Goal: Task Accomplishment & Management: Manage account settings

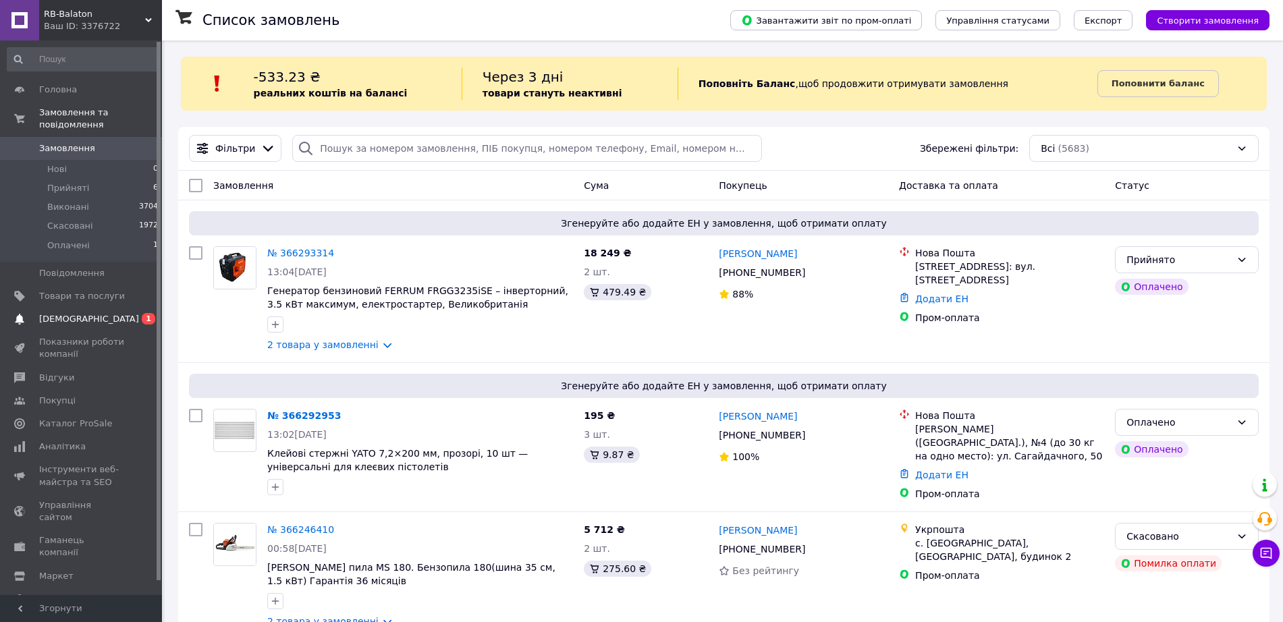
click at [135, 313] on span "0 1" at bounding box center [143, 319] width 37 height 12
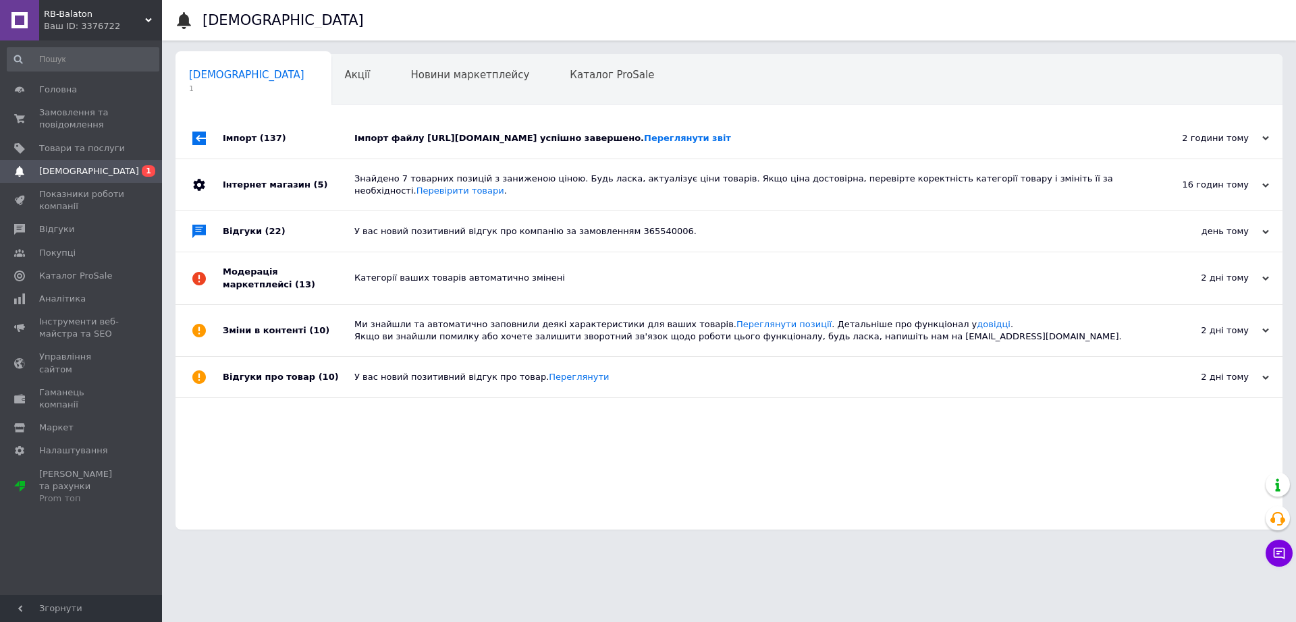
click at [425, 126] on div "Імпорт файлу [URL][DOMAIN_NAME] успішно завершено. Переглянути звіт" at bounding box center [744, 138] width 780 height 41
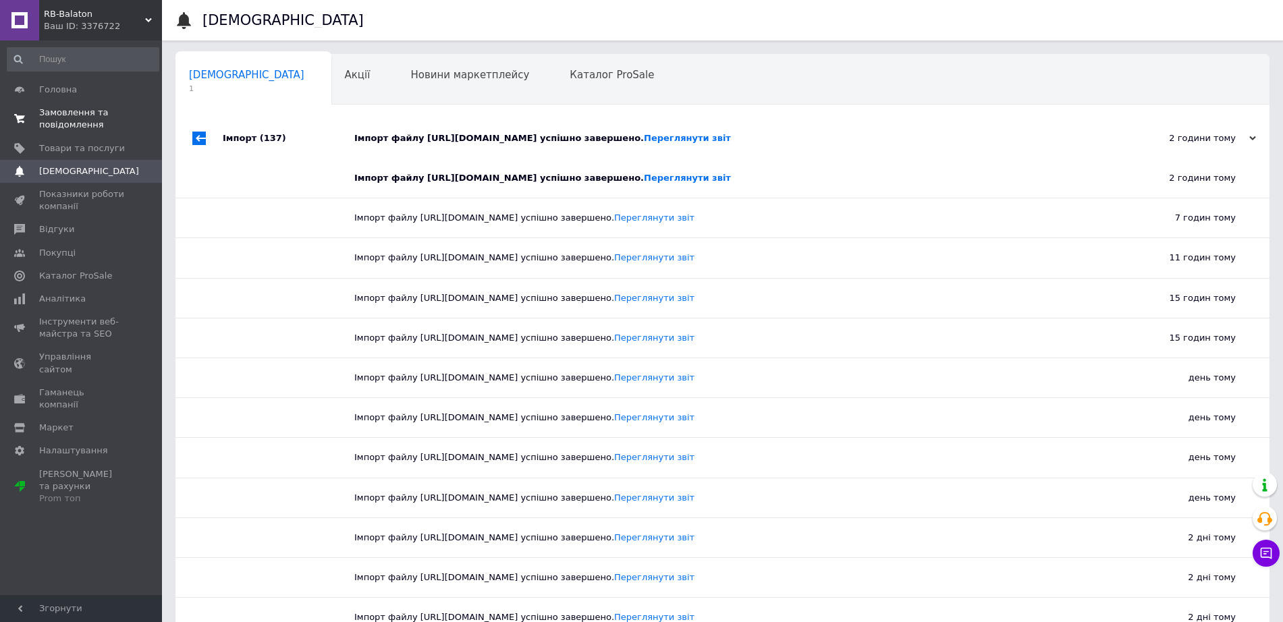
click at [75, 124] on span "Замовлення та повідомлення" at bounding box center [82, 119] width 86 height 24
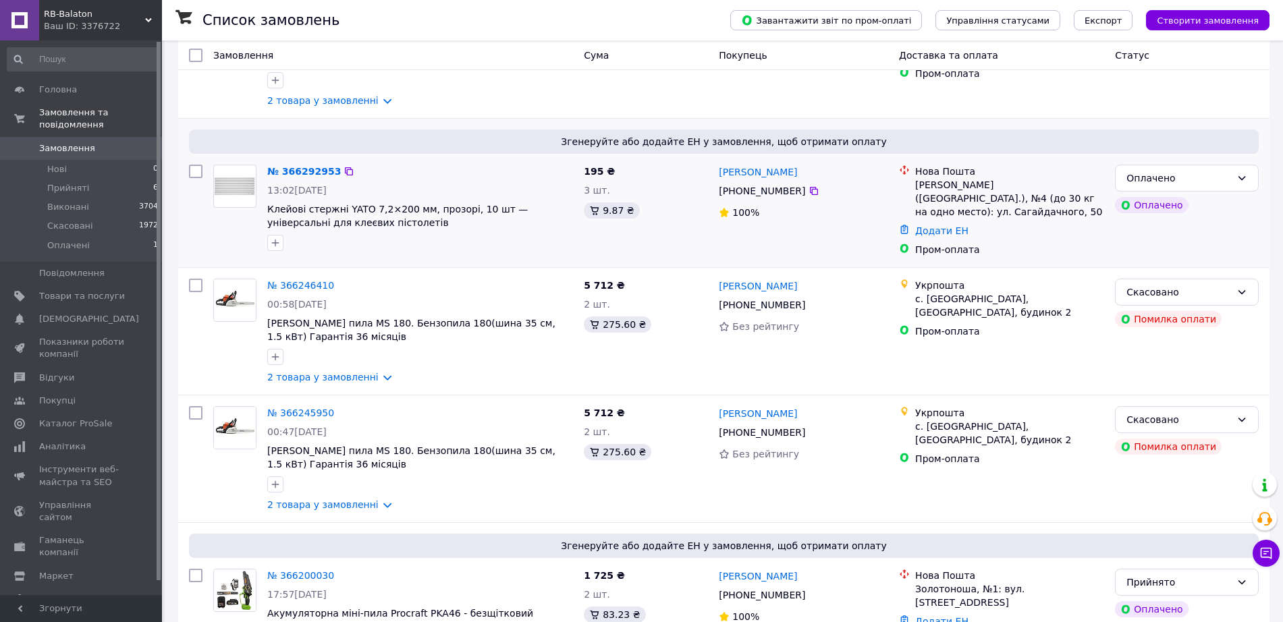
scroll to position [253, 0]
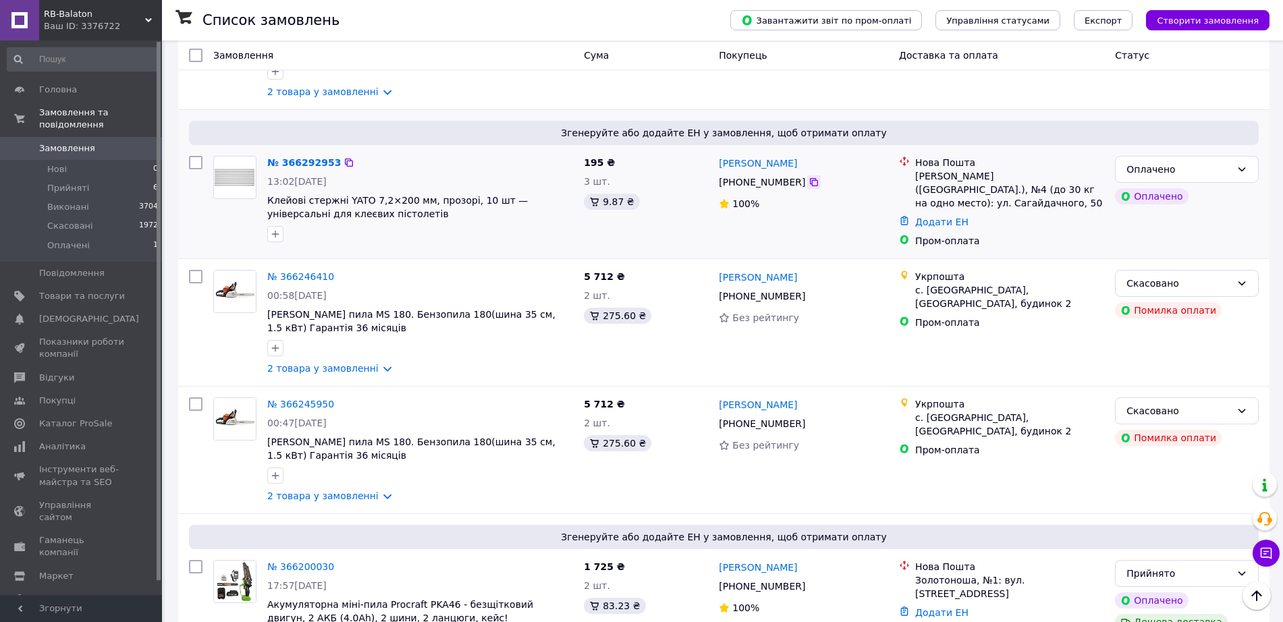
click at [809, 179] on icon at bounding box center [814, 182] width 11 height 11
click at [95, 147] on link "Замовлення 0" at bounding box center [83, 148] width 166 height 23
click at [106, 165] on li "Нові 0" at bounding box center [83, 169] width 166 height 19
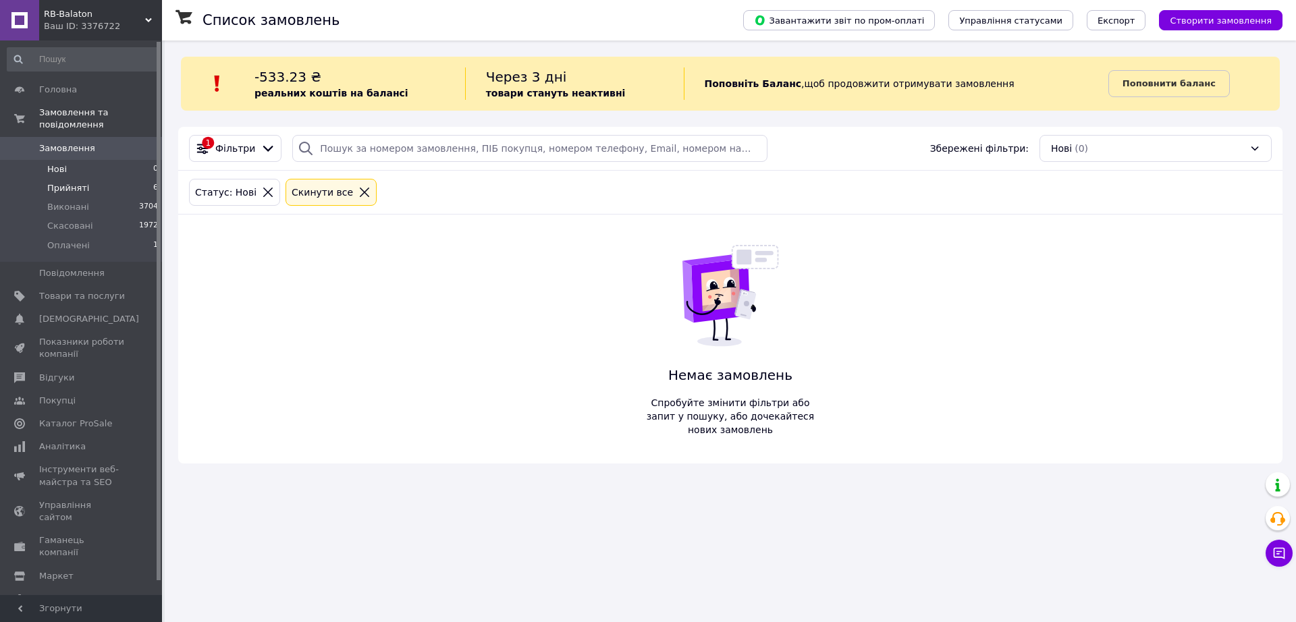
click at [103, 179] on li "Прийняті 6" at bounding box center [83, 188] width 166 height 19
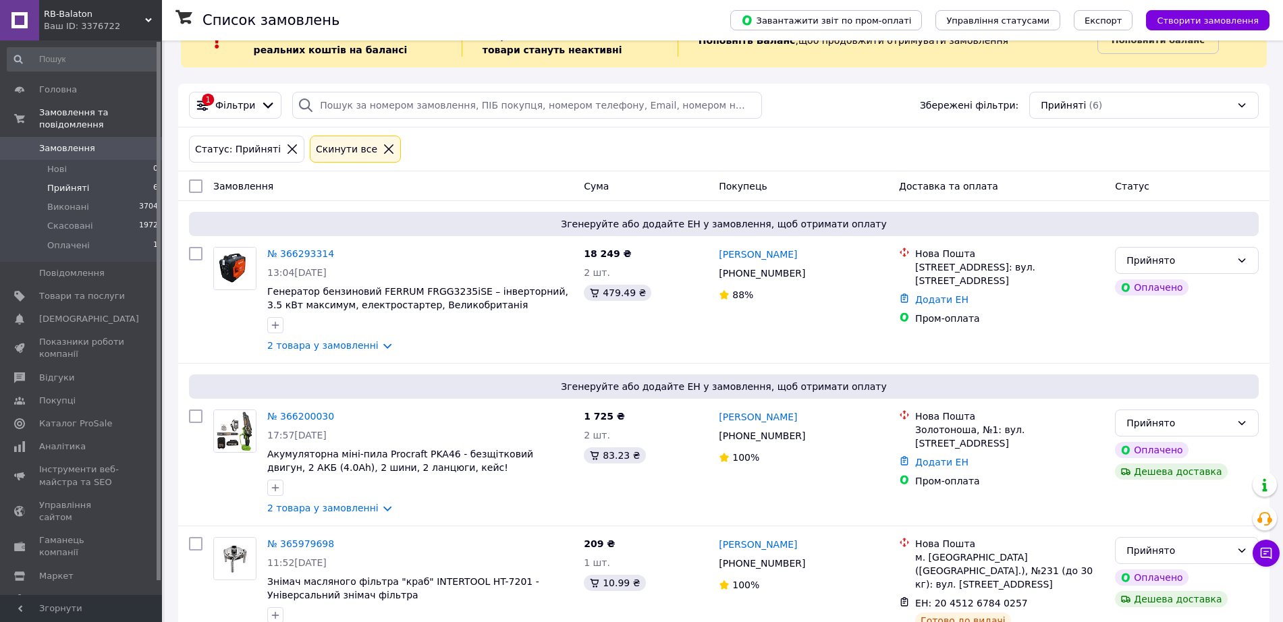
scroll to position [84, 0]
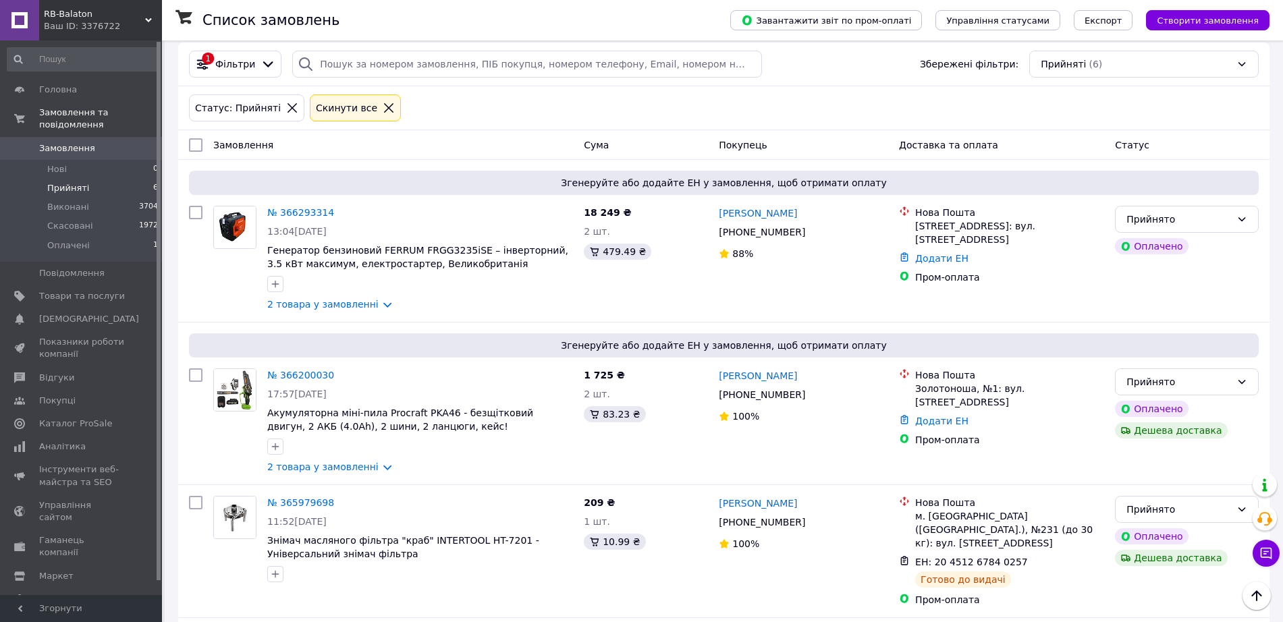
click at [137, 179] on li "Прийняті 6" at bounding box center [83, 188] width 166 height 19
click at [126, 137] on link "Замовлення 0" at bounding box center [83, 148] width 166 height 23
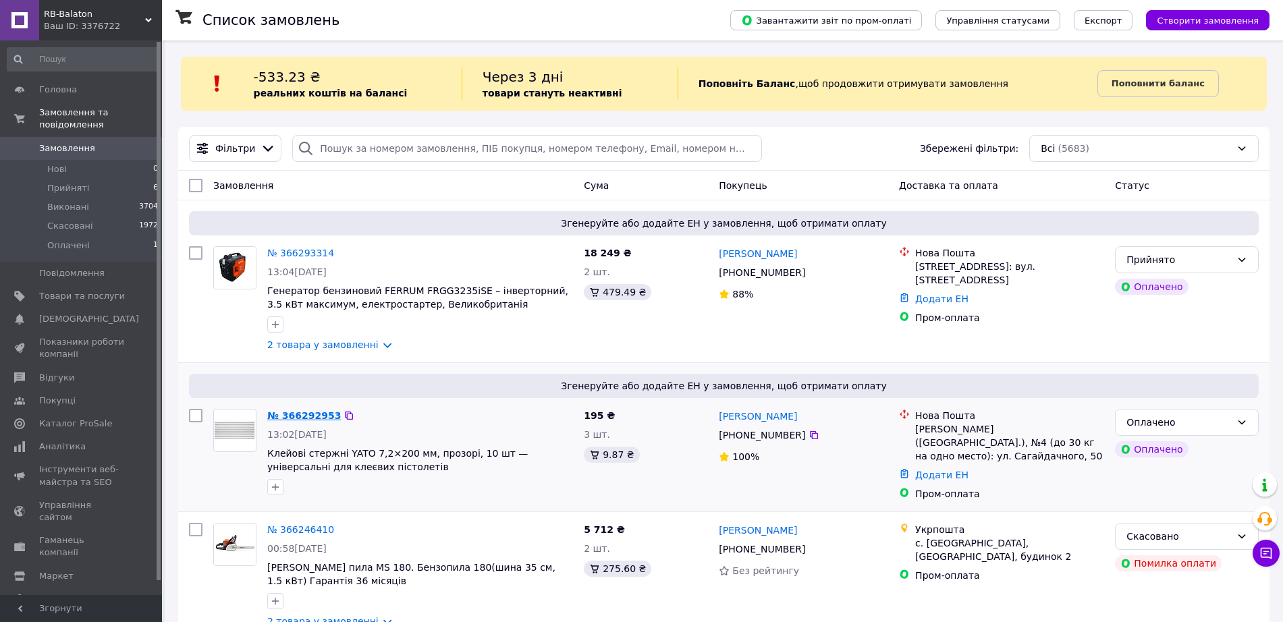
click at [312, 416] on link "№ 366292953" at bounding box center [304, 415] width 74 height 11
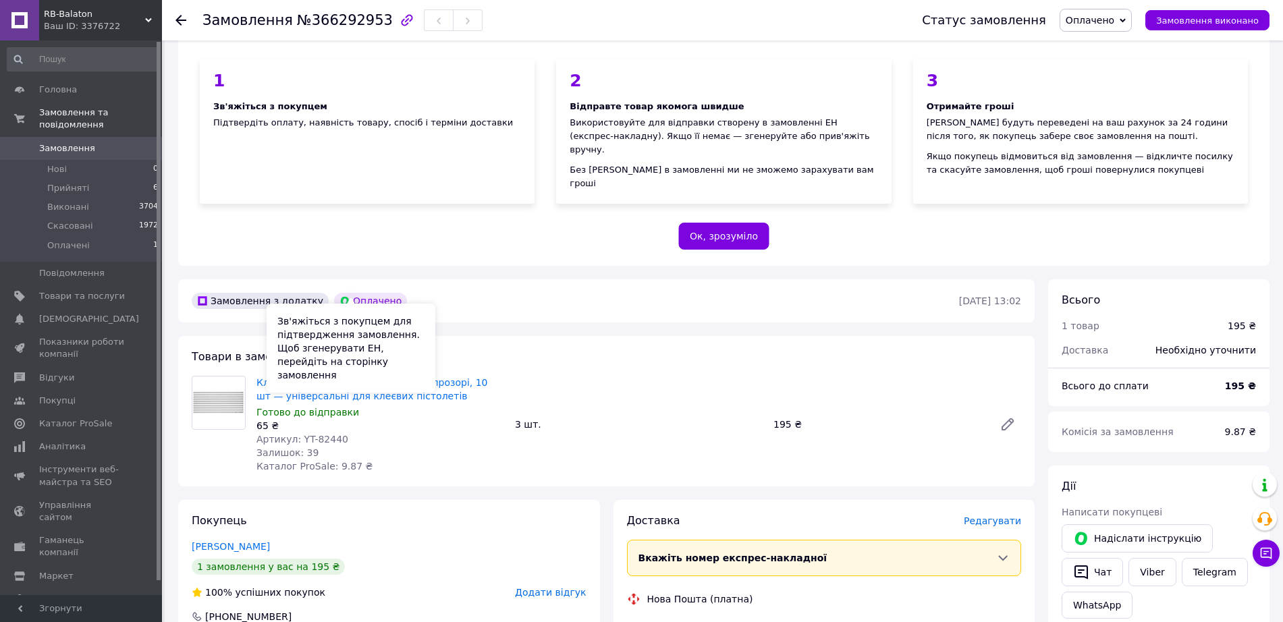
scroll to position [169, 0]
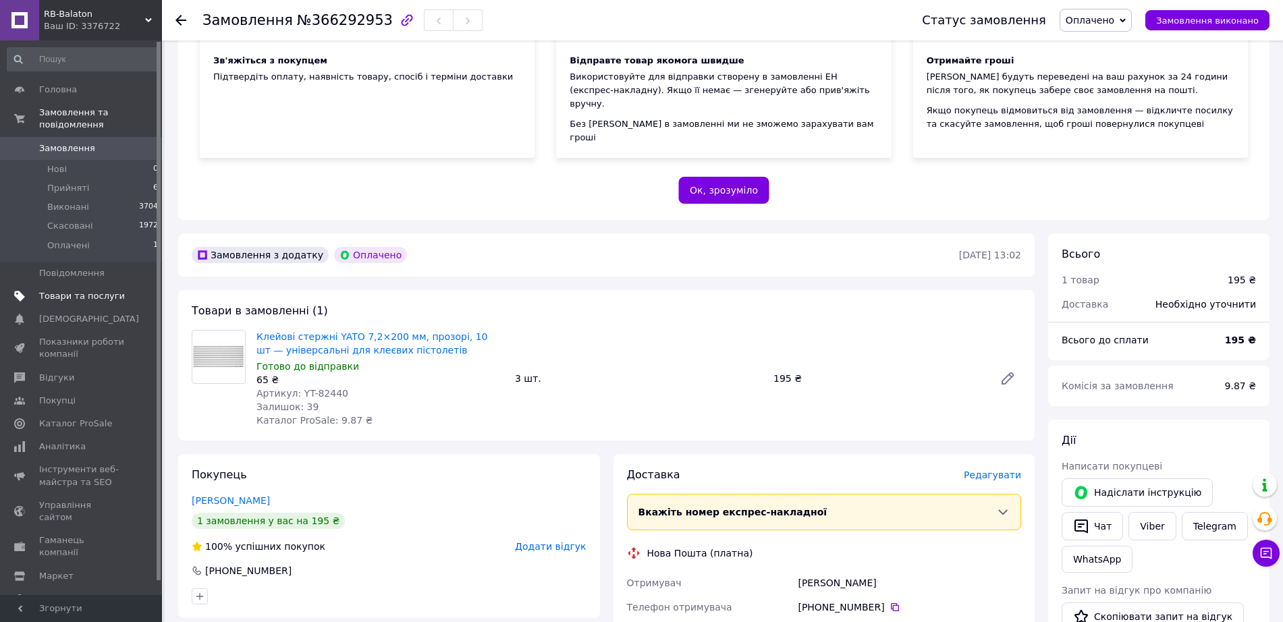
click at [92, 290] on span "Товари та послуги" at bounding box center [82, 296] width 86 height 12
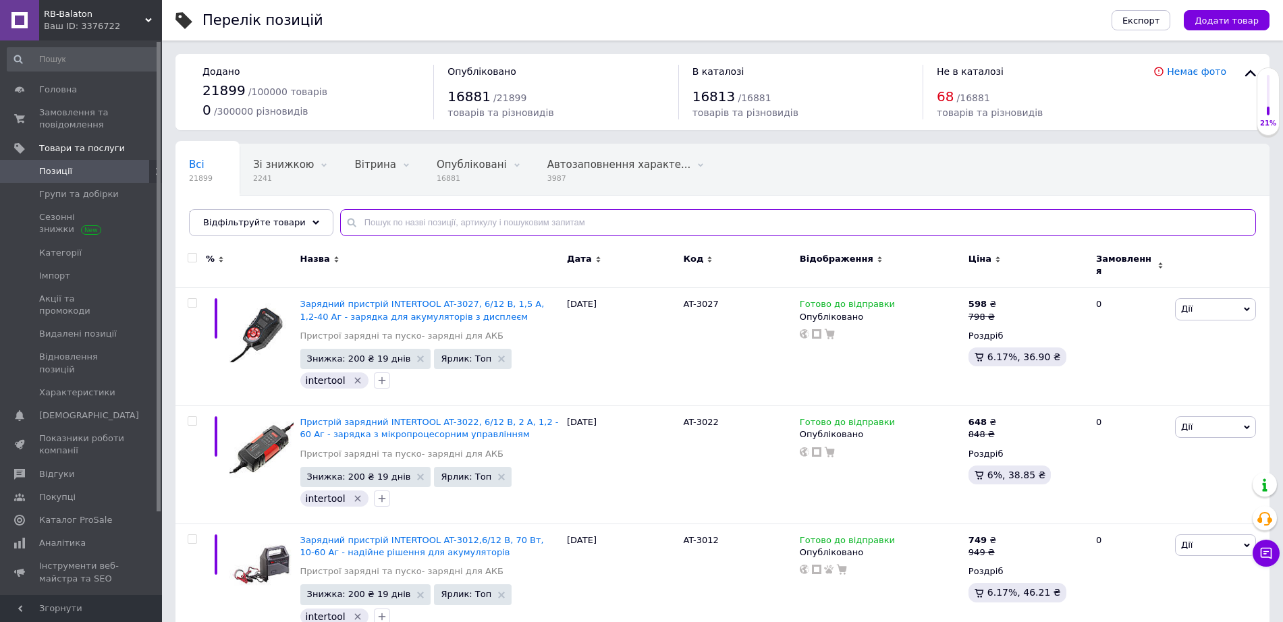
click at [622, 225] on input "text" at bounding box center [798, 222] width 916 height 27
paste input "38001"
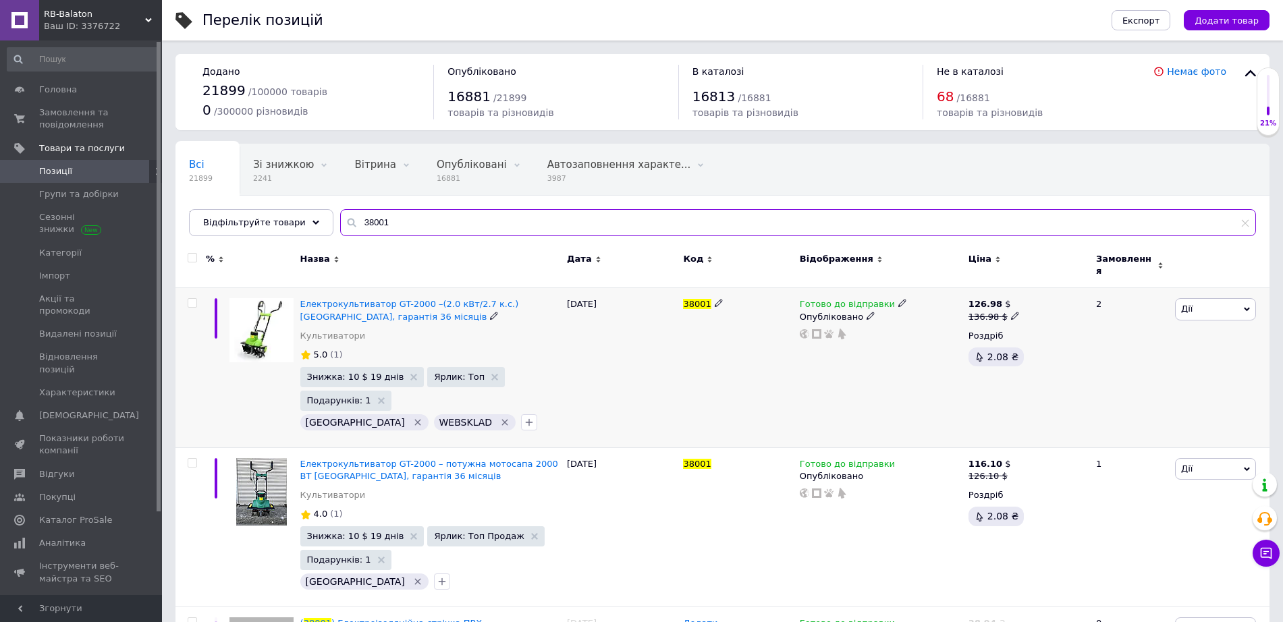
type input "38001"
click at [1011, 312] on use at bounding box center [1014, 315] width 7 height 7
drag, startPoint x: 1045, startPoint y: 286, endPoint x: 1087, endPoint y: 286, distance: 41.9
click at [1087, 286] on input "136.98" at bounding box center [1076, 295] width 103 height 27
type input "133"
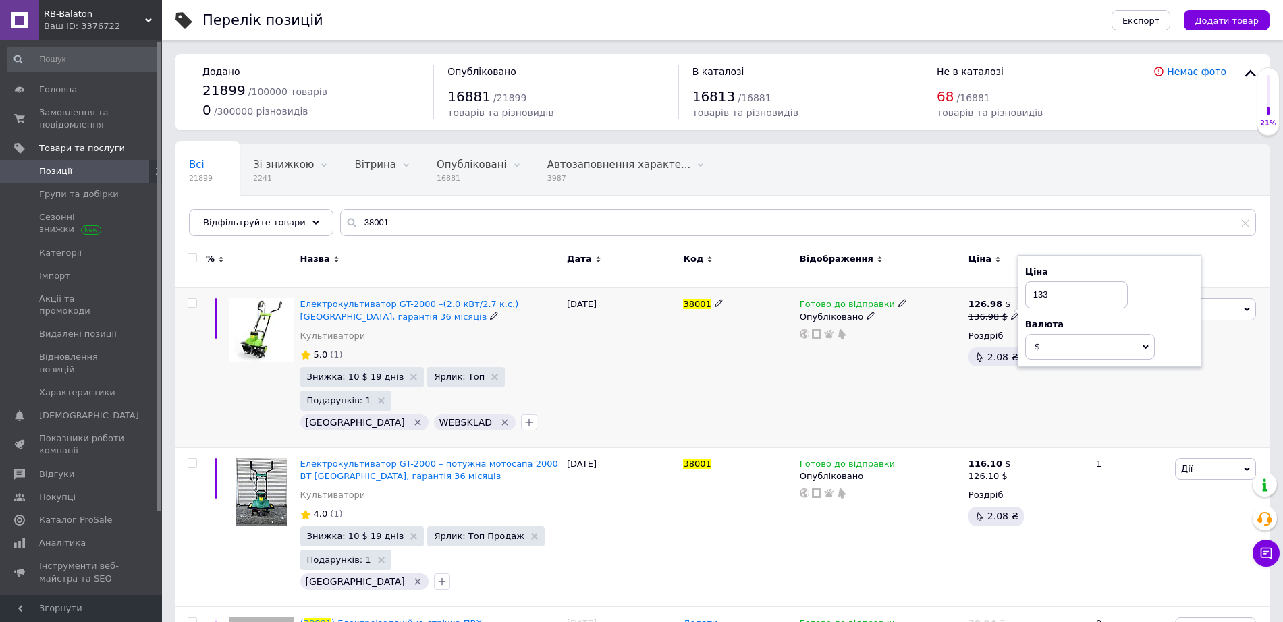
click at [948, 402] on div "Готово до відправки Опубліковано" at bounding box center [881, 368] width 169 height 160
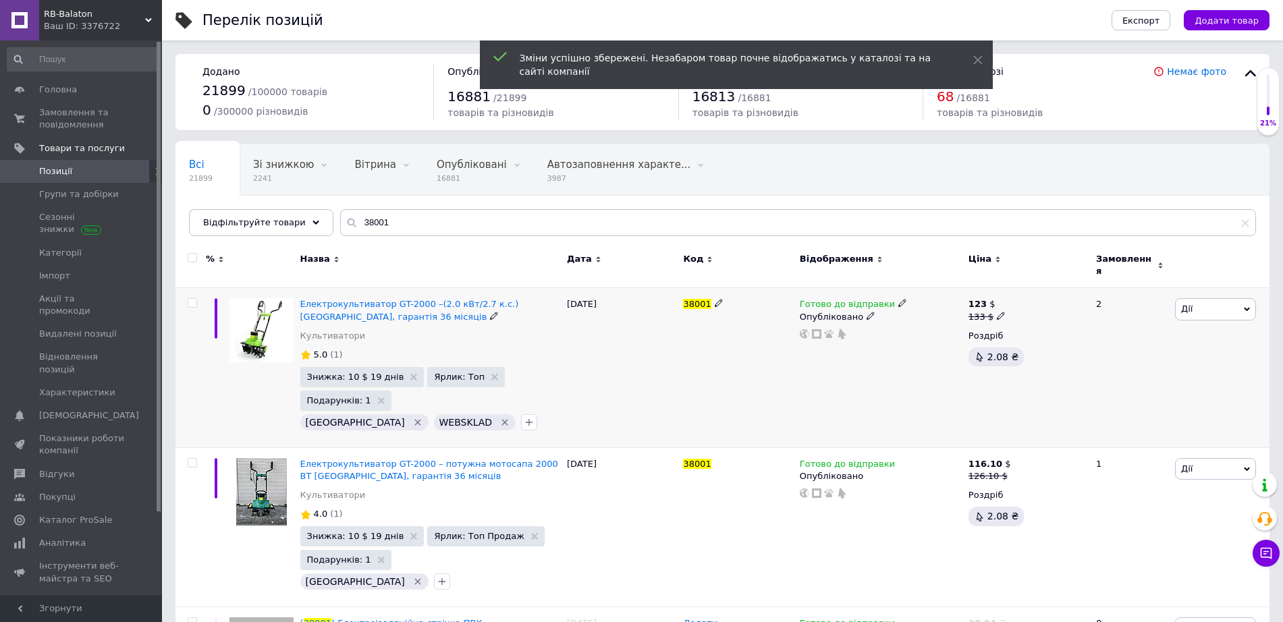
click at [997, 311] on span at bounding box center [1001, 315] width 8 height 9
drag, startPoint x: 1032, startPoint y: 290, endPoint x: 1040, endPoint y: 290, distance: 8.8
click at [1040, 290] on input "133" at bounding box center [1066, 295] width 103 height 27
type input "134"
click at [942, 380] on div "Готово до відправки Опубліковано" at bounding box center [881, 368] width 169 height 160
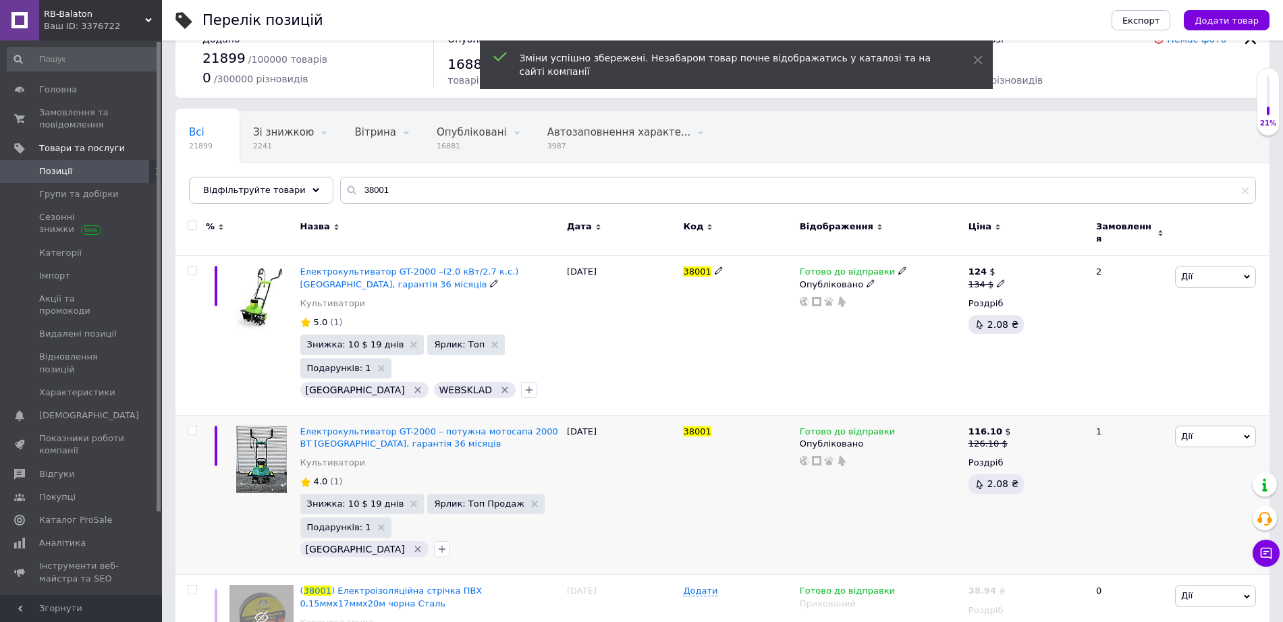
scroll to position [84, 0]
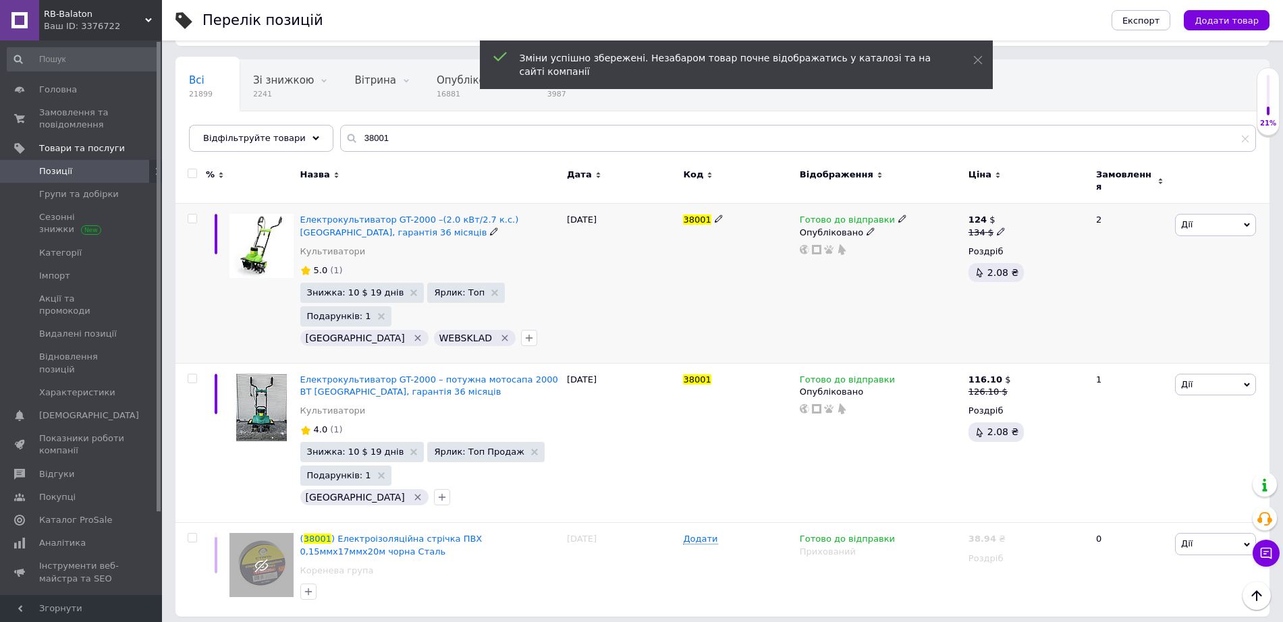
click at [500, 333] on icon "Видалити мітку" at bounding box center [505, 338] width 11 height 11
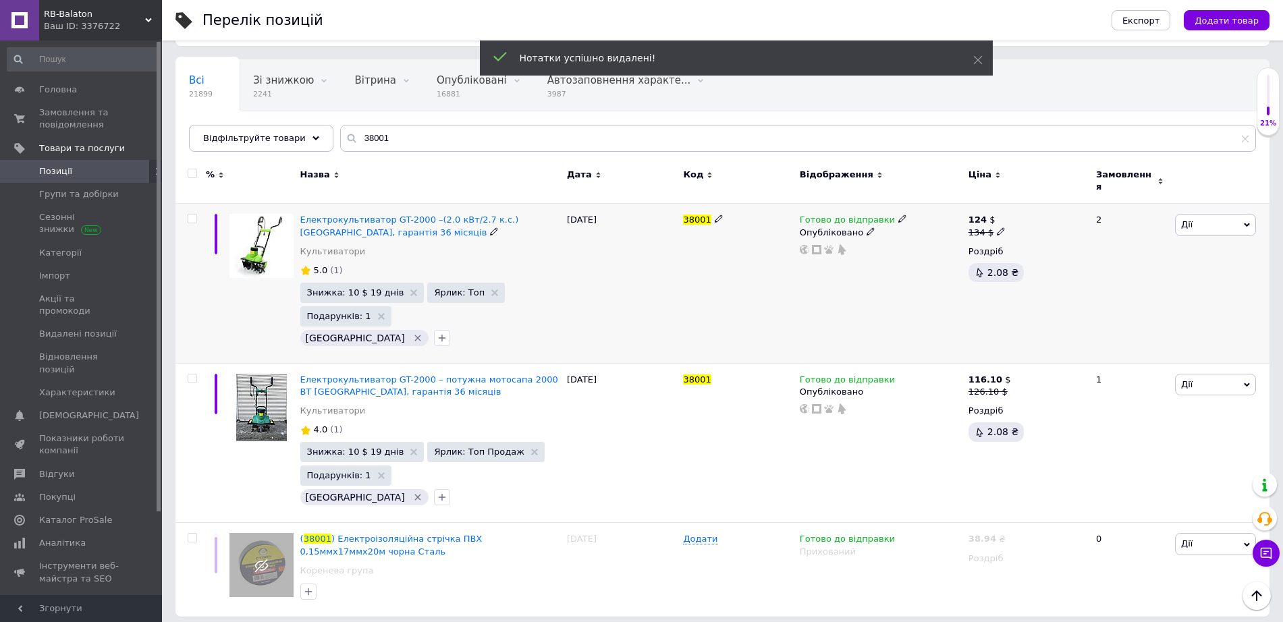
click at [693, 215] on span "38001" at bounding box center [697, 220] width 28 height 10
copy span "38001"
click at [691, 302] on div "38001" at bounding box center [738, 284] width 116 height 160
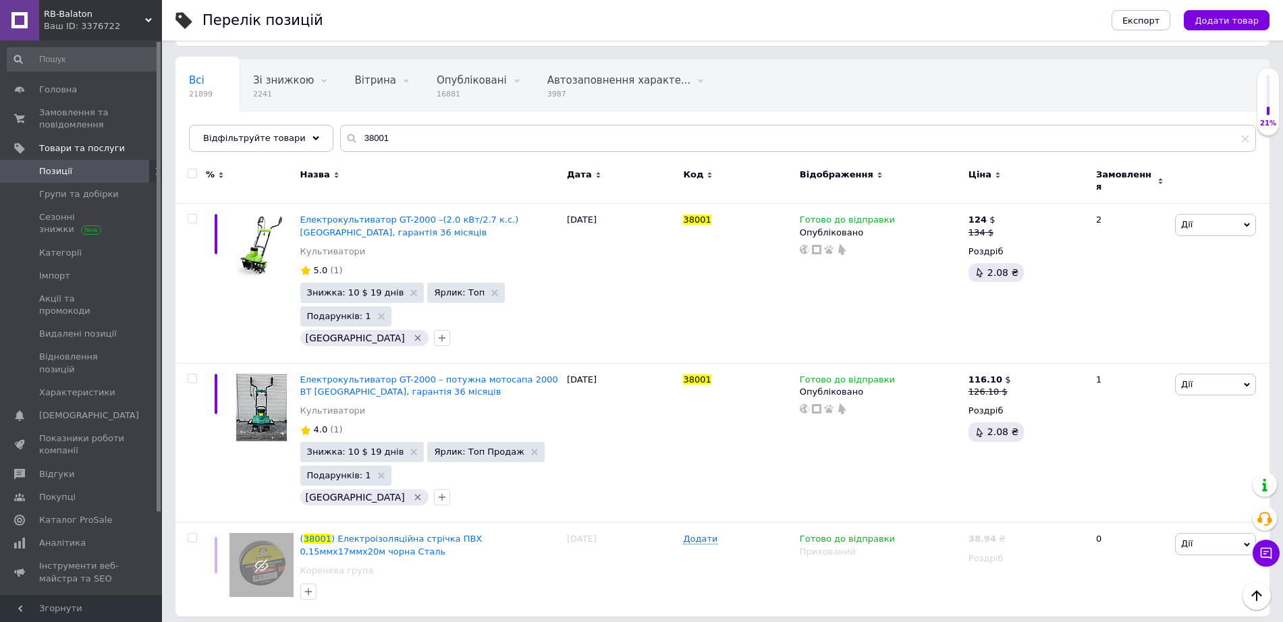
click at [419, 152] on div "Всі 21899 Зі знижкою 2241 Видалити Редагувати Вітрина 0 Видалити Редагувати Опу…" at bounding box center [723, 112] width 1094 height 111
click at [421, 138] on input "38001" at bounding box center [798, 138] width 916 height 27
paste input "58"
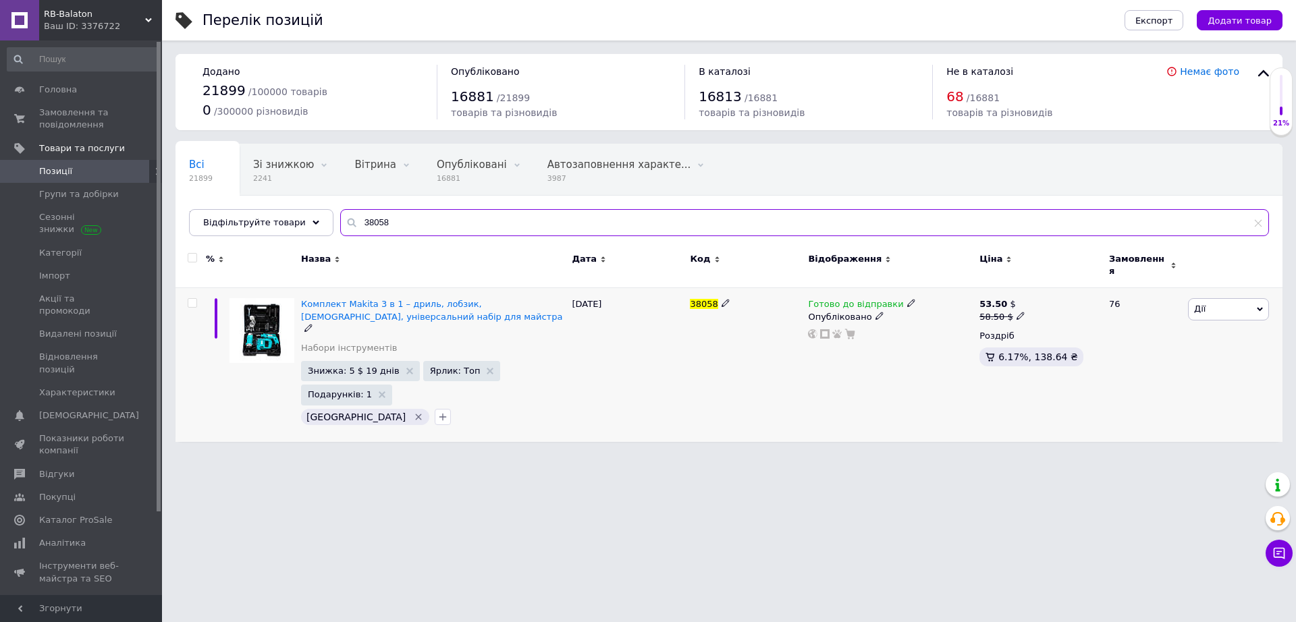
type input "38058"
click at [1017, 312] on icon at bounding box center [1021, 316] width 8 height 8
drag, startPoint x: 1046, startPoint y: 283, endPoint x: 1076, endPoint y: 286, distance: 30.5
click at [1076, 286] on input "58.5" at bounding box center [1083, 295] width 103 height 27
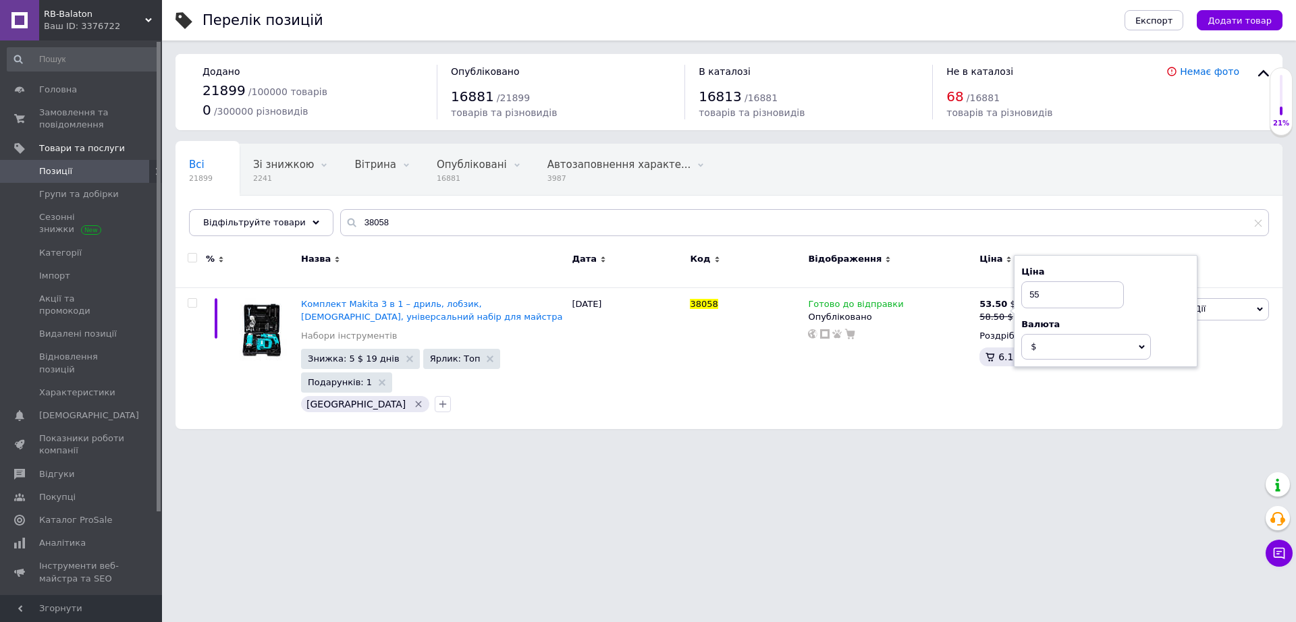
type input "55"
click at [934, 443] on html "RB-Balaton Ваш ID: 3376722 Сайт RB-Balaton Кабінет покупця Перевірити стан сист…" at bounding box center [648, 221] width 1296 height 443
click at [472, 229] on input "38058" at bounding box center [804, 222] width 929 height 27
paste input "7"
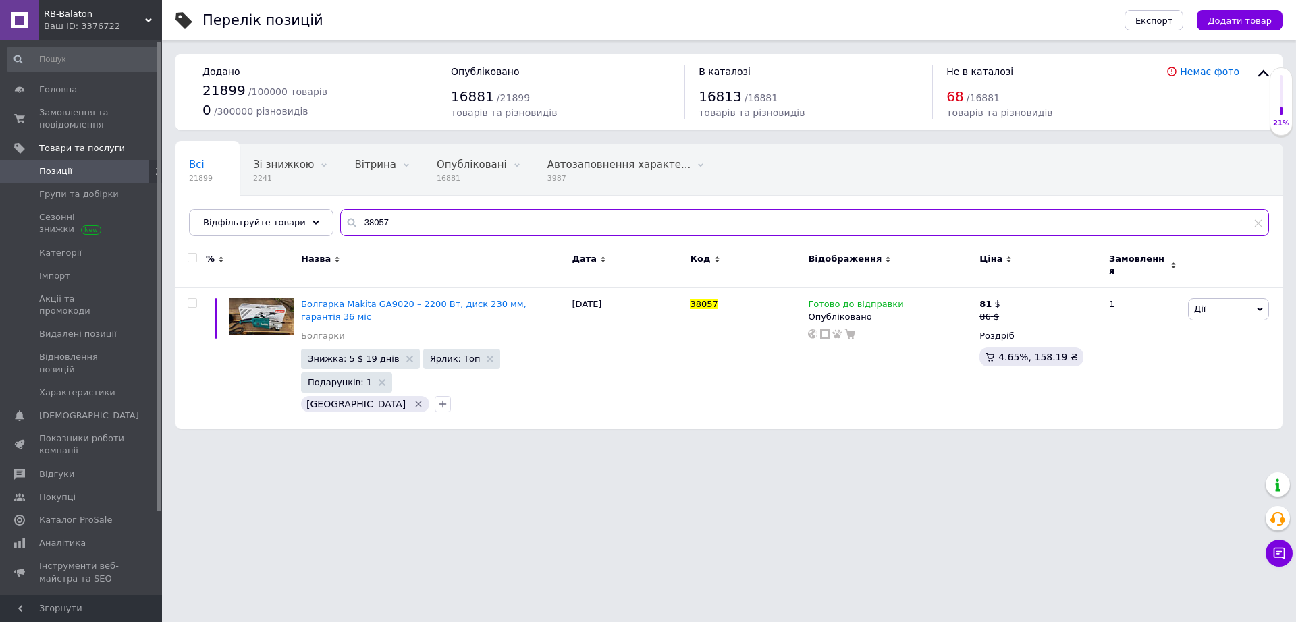
type input "38057"
